Goal: Task Accomplishment & Management: Manage account settings

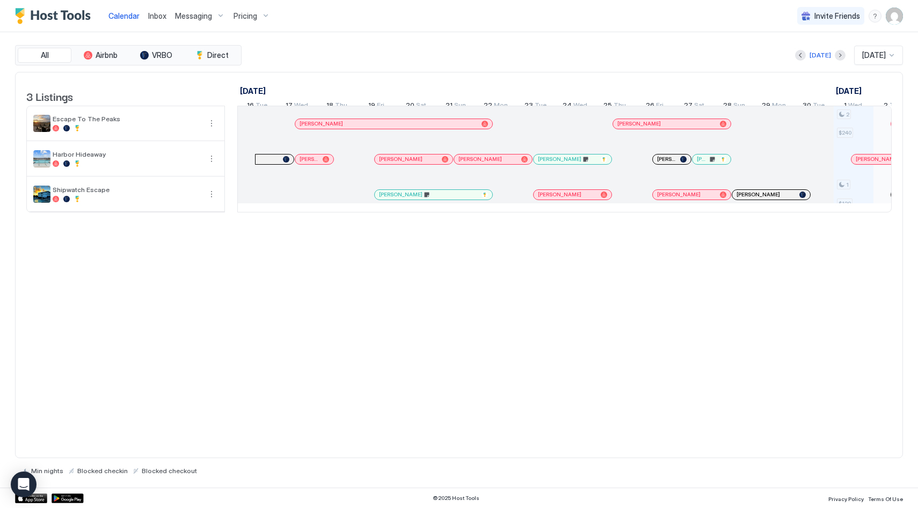
scroll to position [0, 596]
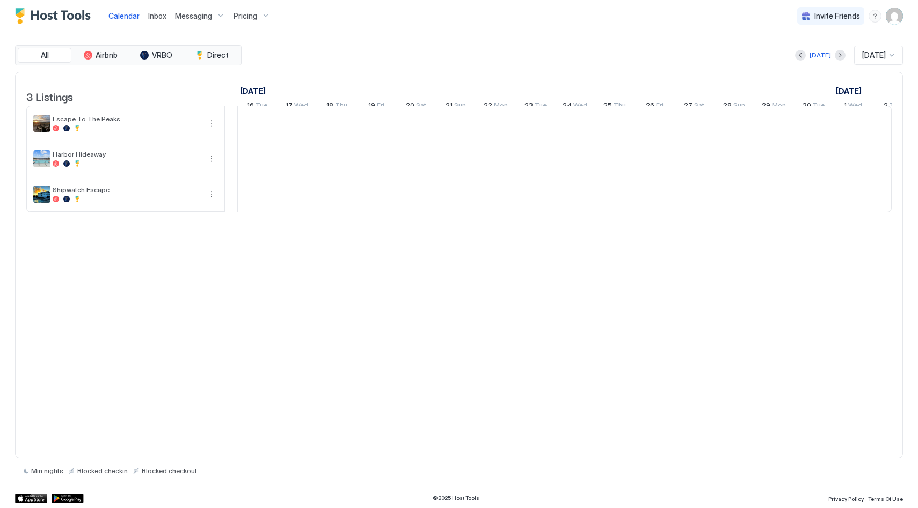
scroll to position [0, 596]
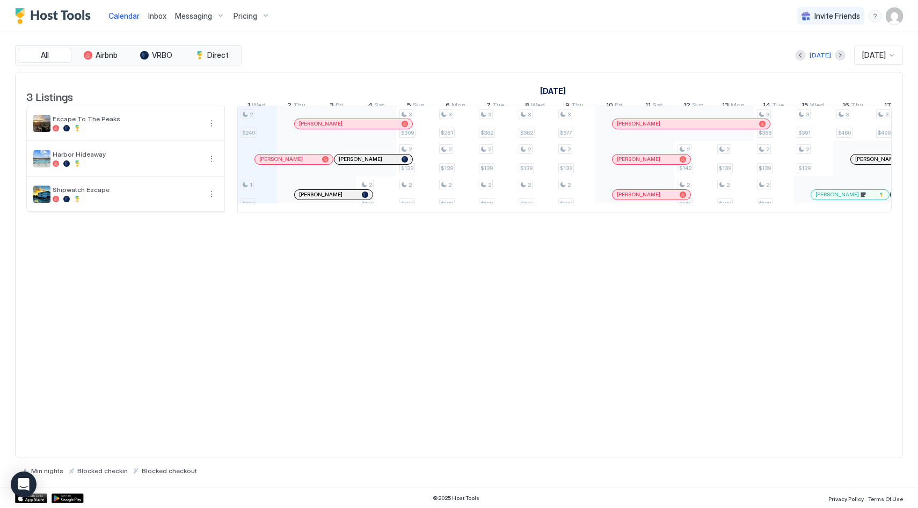
click at [286, 164] on div at bounding box center [286, 159] width 9 height 9
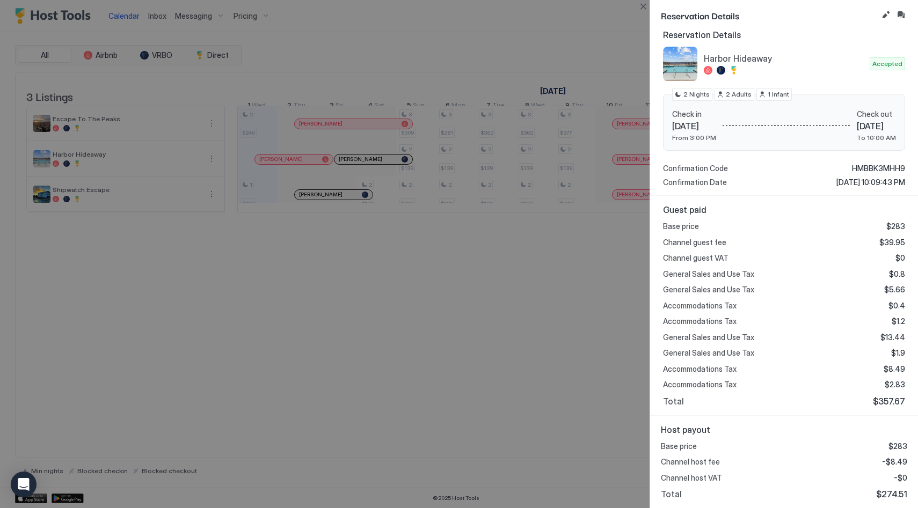
scroll to position [0, 0]
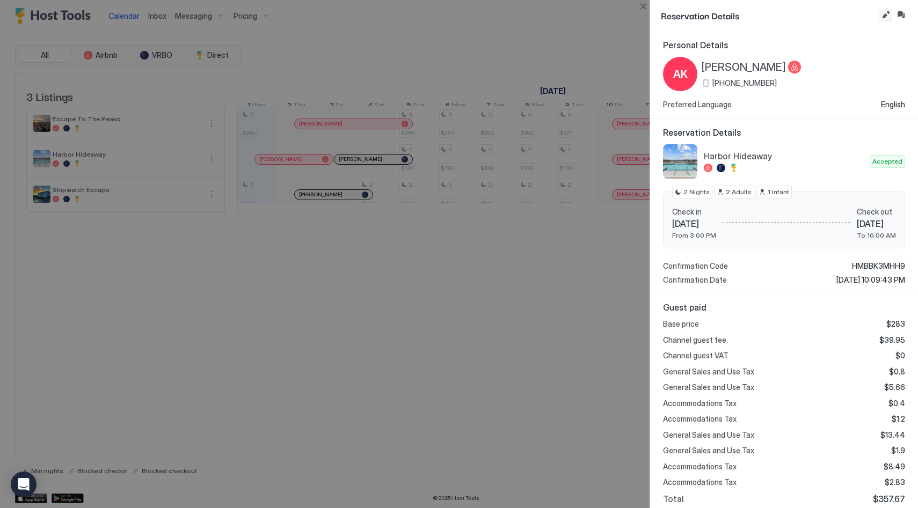
click at [881, 16] on button "Edit reservation" at bounding box center [885, 15] width 13 height 13
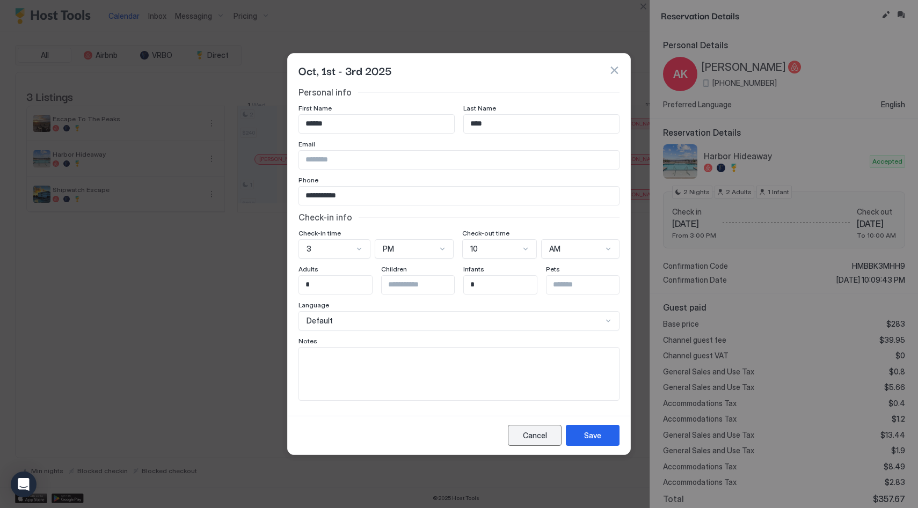
click at [526, 438] on div "Cancel" at bounding box center [535, 435] width 24 height 11
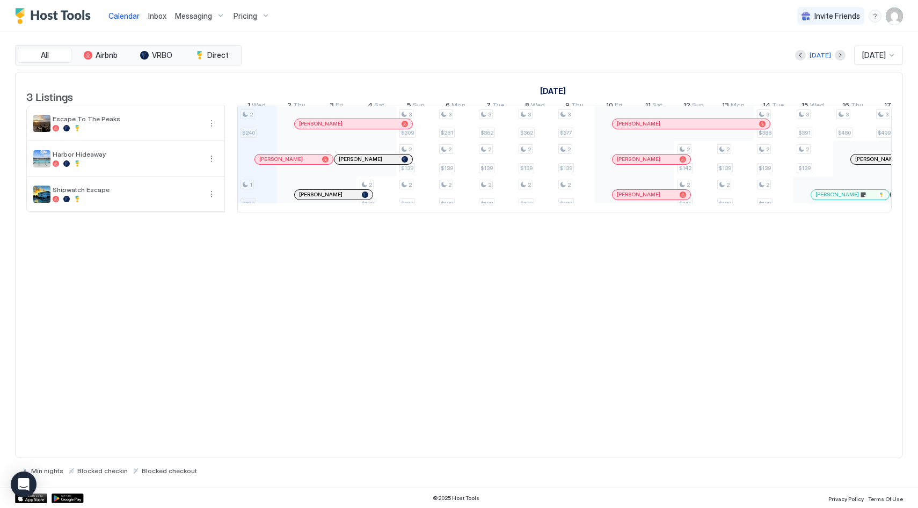
click at [270, 164] on div at bounding box center [270, 159] width 9 height 9
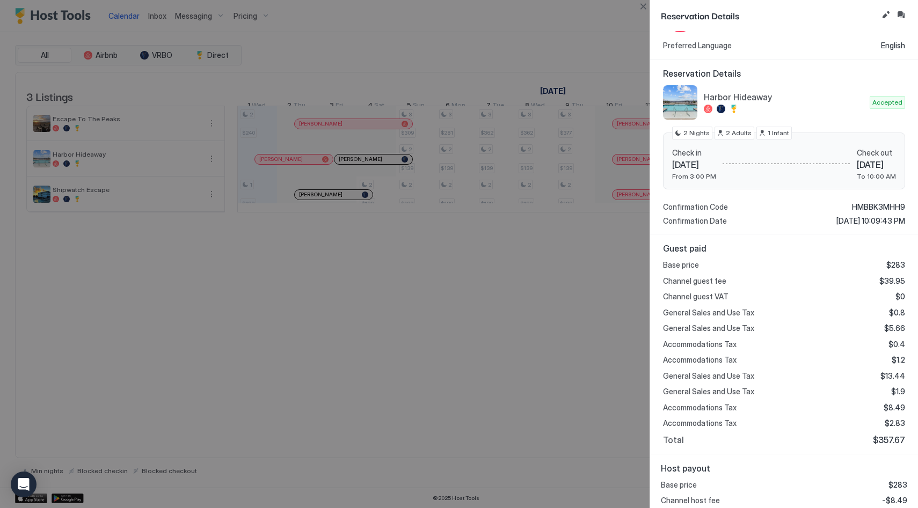
scroll to position [98, 0]
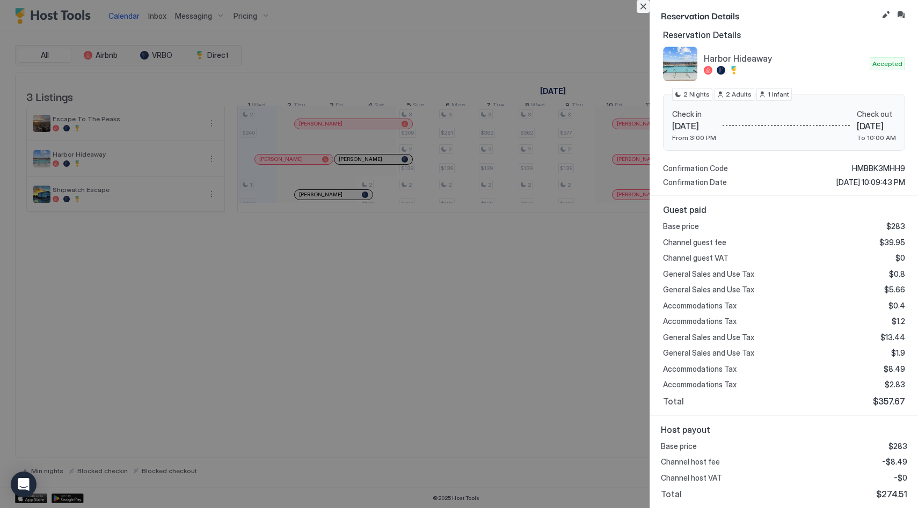
click at [642, 9] on button "Close" at bounding box center [642, 6] width 13 height 13
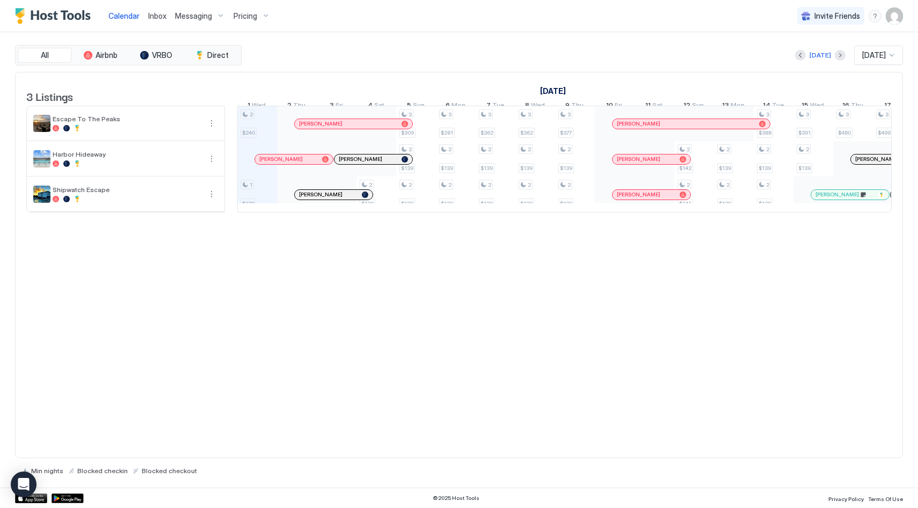
click at [292, 164] on div at bounding box center [292, 159] width 9 height 9
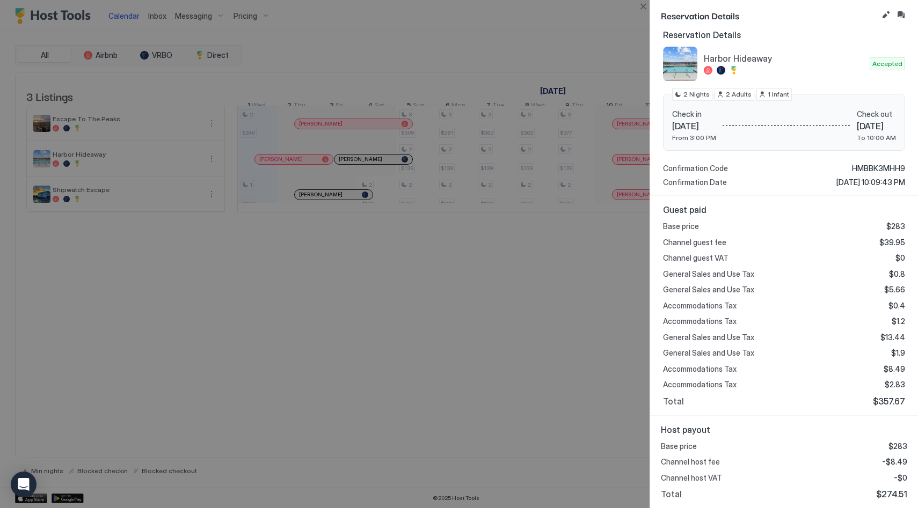
scroll to position [0, 0]
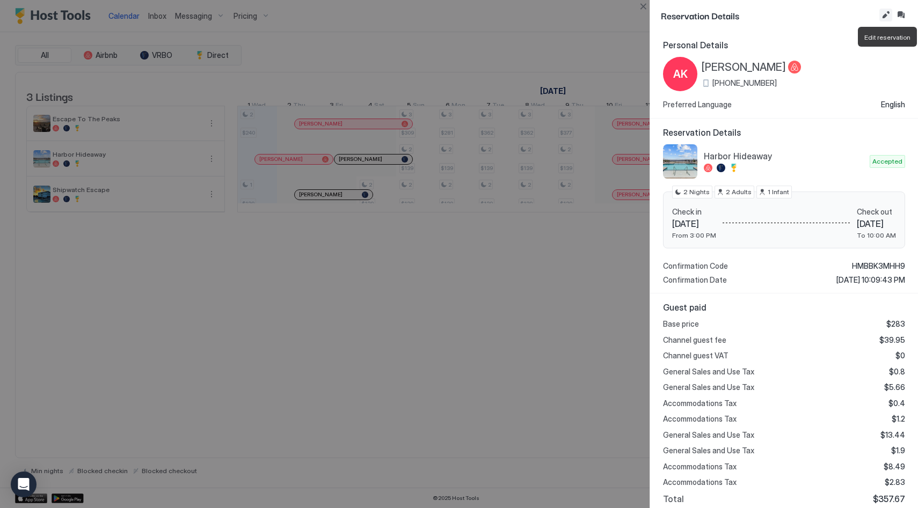
click at [887, 13] on button "Edit reservation" at bounding box center [885, 15] width 13 height 13
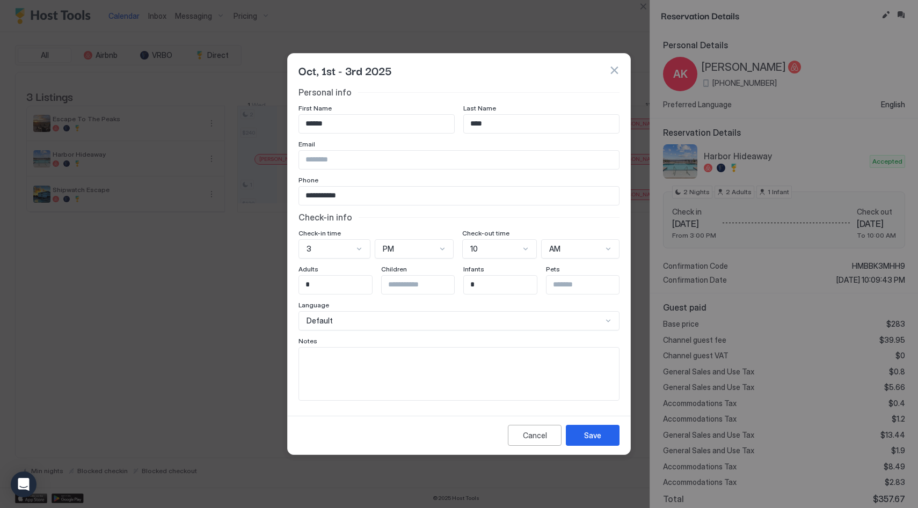
click at [618, 69] on button "button" at bounding box center [614, 70] width 11 height 11
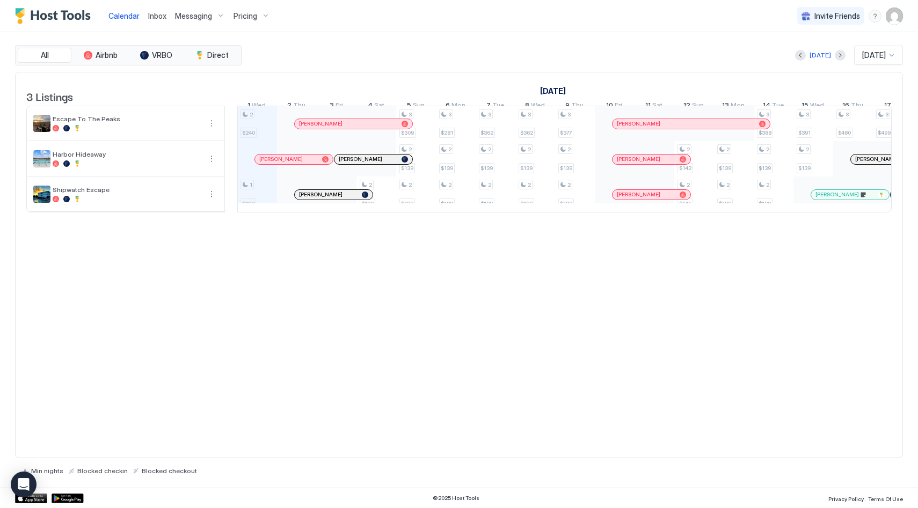
click at [291, 163] on div "[PERSON_NAME]" at bounding box center [294, 160] width 78 height 10
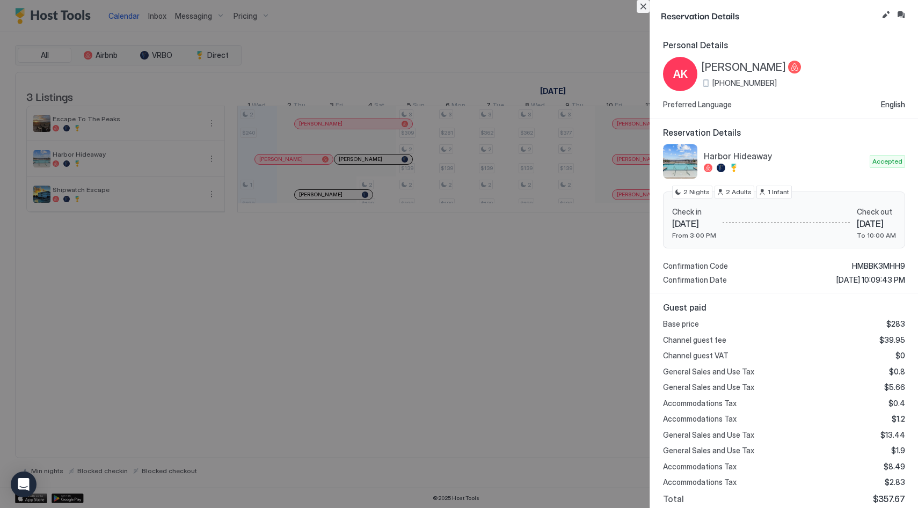
click at [644, 7] on button "Close" at bounding box center [642, 6] width 13 height 13
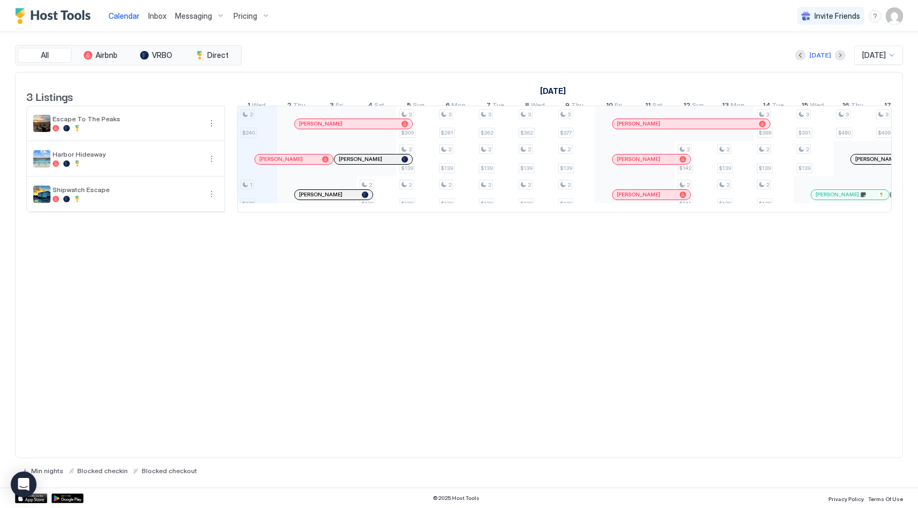
click at [279, 164] on div at bounding box center [278, 159] width 9 height 9
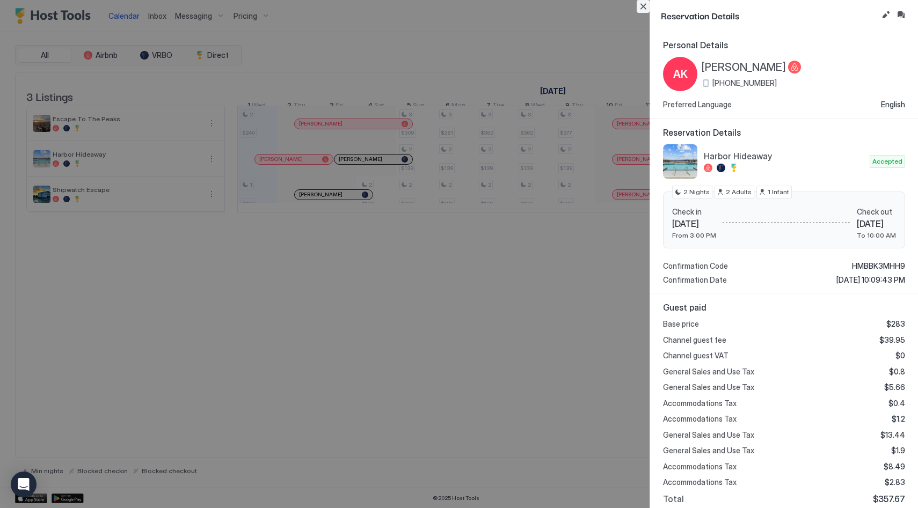
click at [646, 6] on button "Close" at bounding box center [642, 6] width 13 height 13
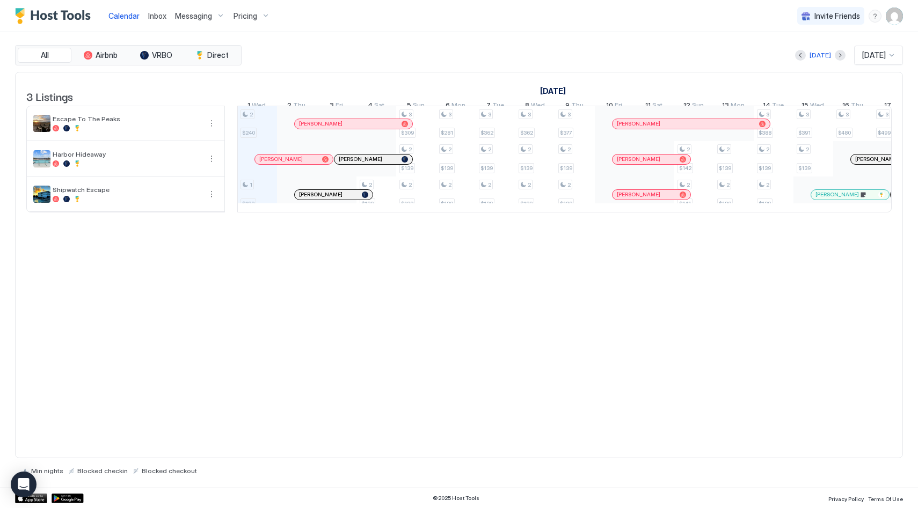
click at [290, 164] on div at bounding box center [290, 159] width 9 height 9
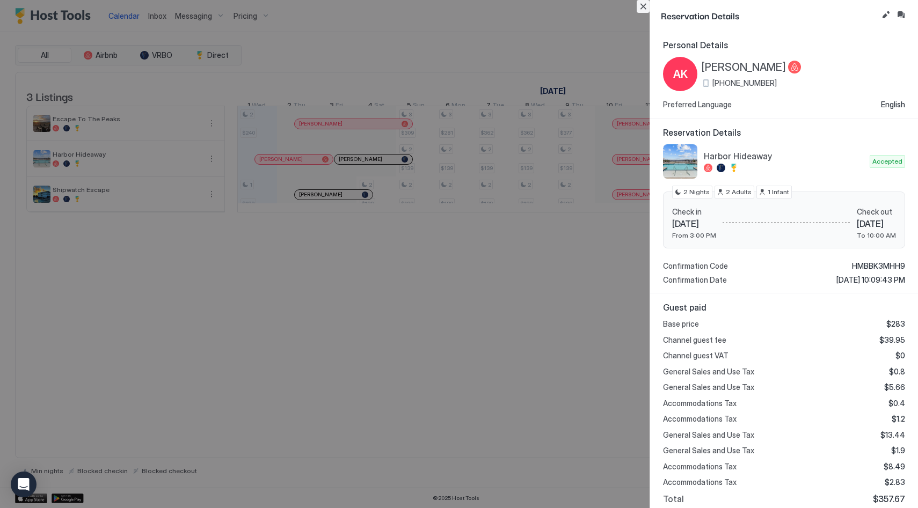
click at [642, 7] on button "Close" at bounding box center [642, 6] width 13 height 13
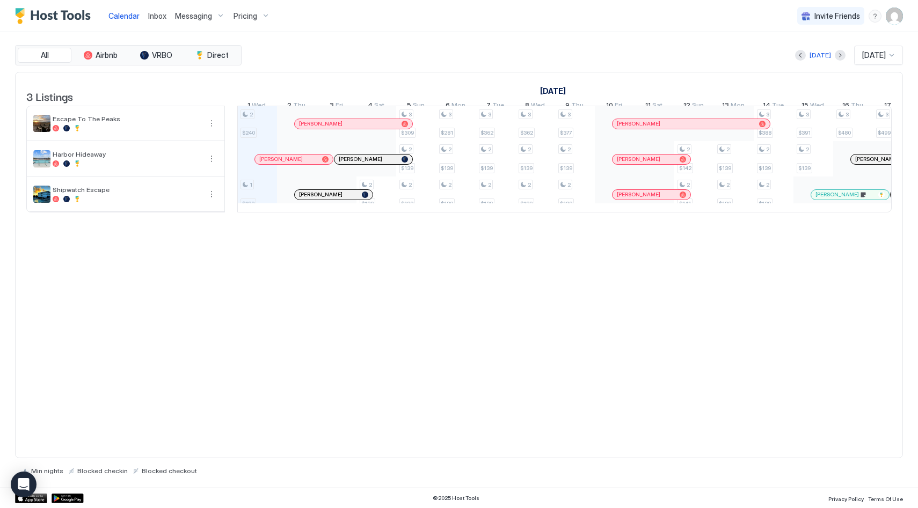
click at [273, 164] on div at bounding box center [272, 159] width 9 height 9
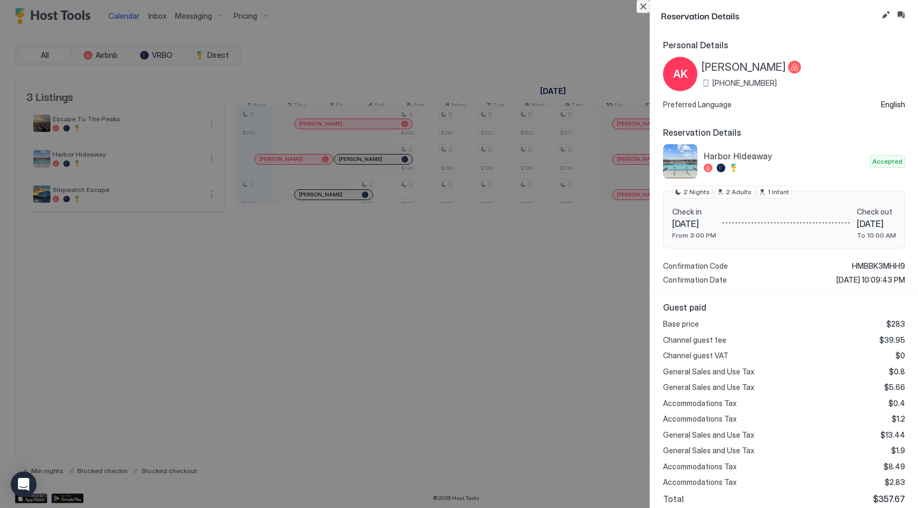
click at [646, 5] on button "Close" at bounding box center [642, 6] width 13 height 13
